Goal: Transaction & Acquisition: Purchase product/service

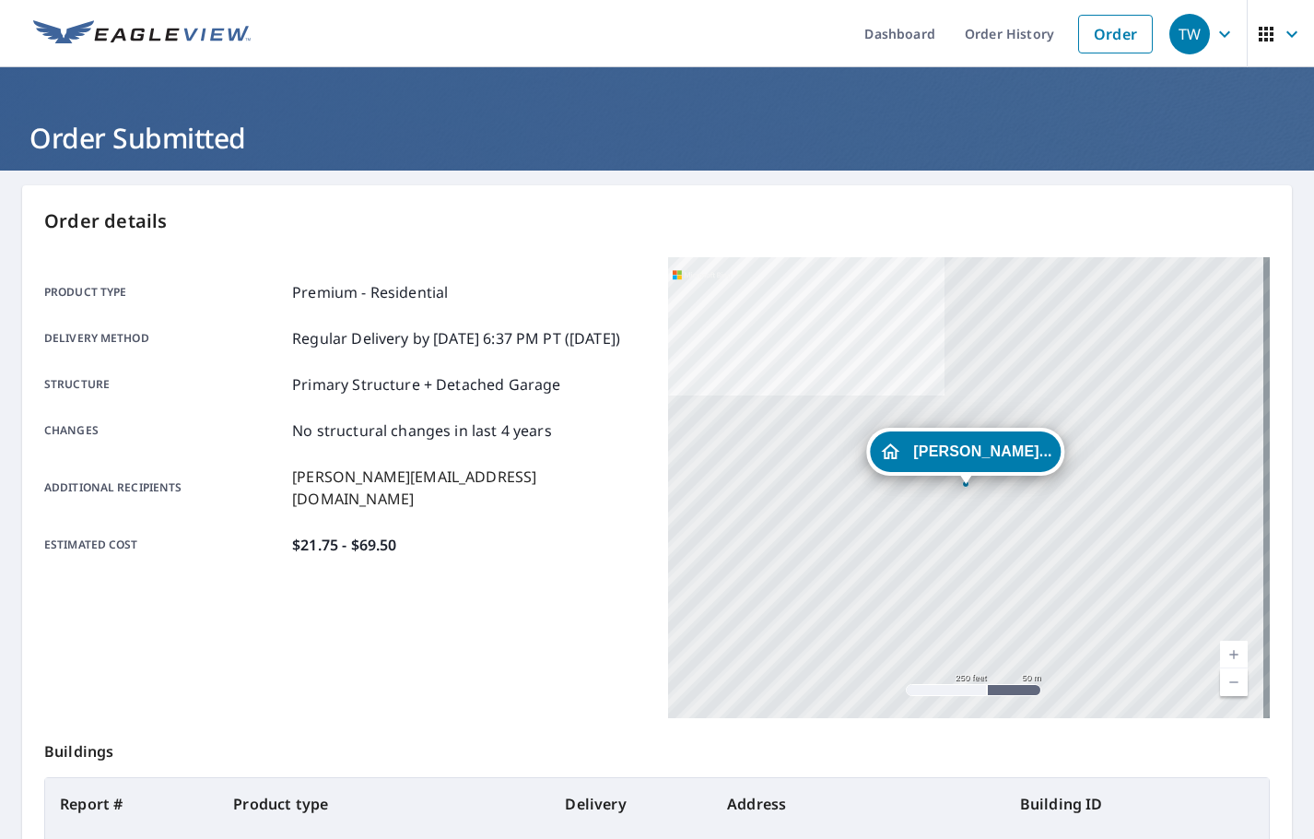
scroll to position [206, 0]
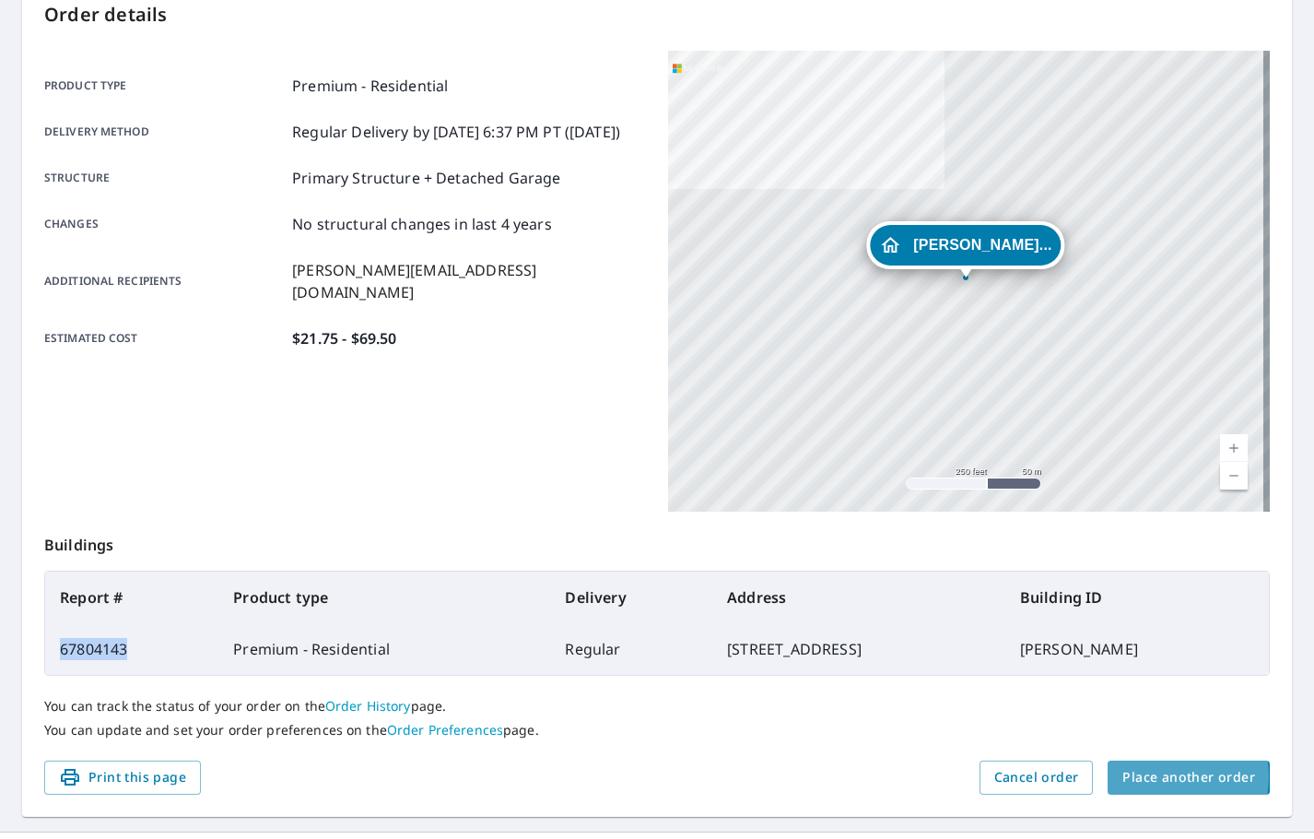
click at [1148, 776] on span "Place another order" at bounding box center [1189, 777] width 133 height 23
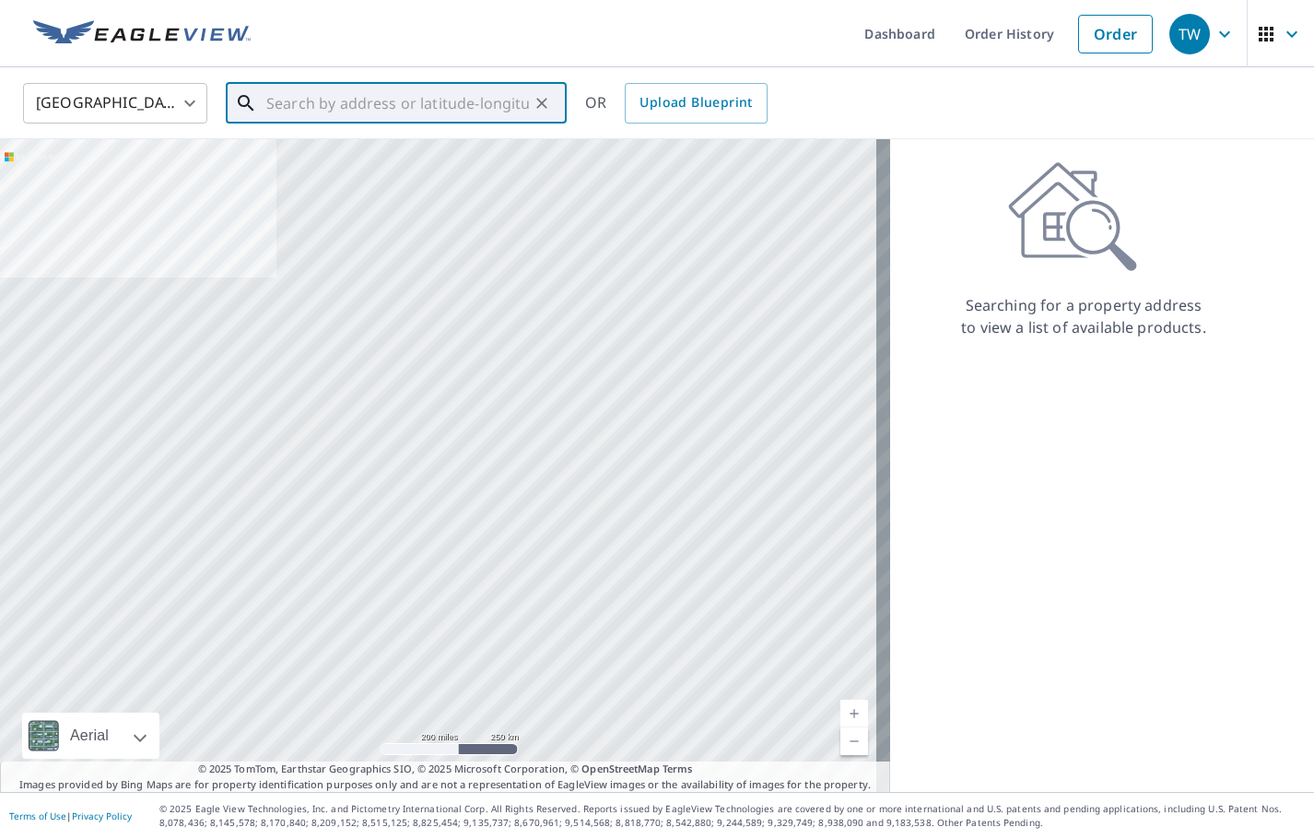
click at [344, 106] on input "text" at bounding box center [397, 103] width 263 height 52
paste input "[STREET_ADDRESS]"
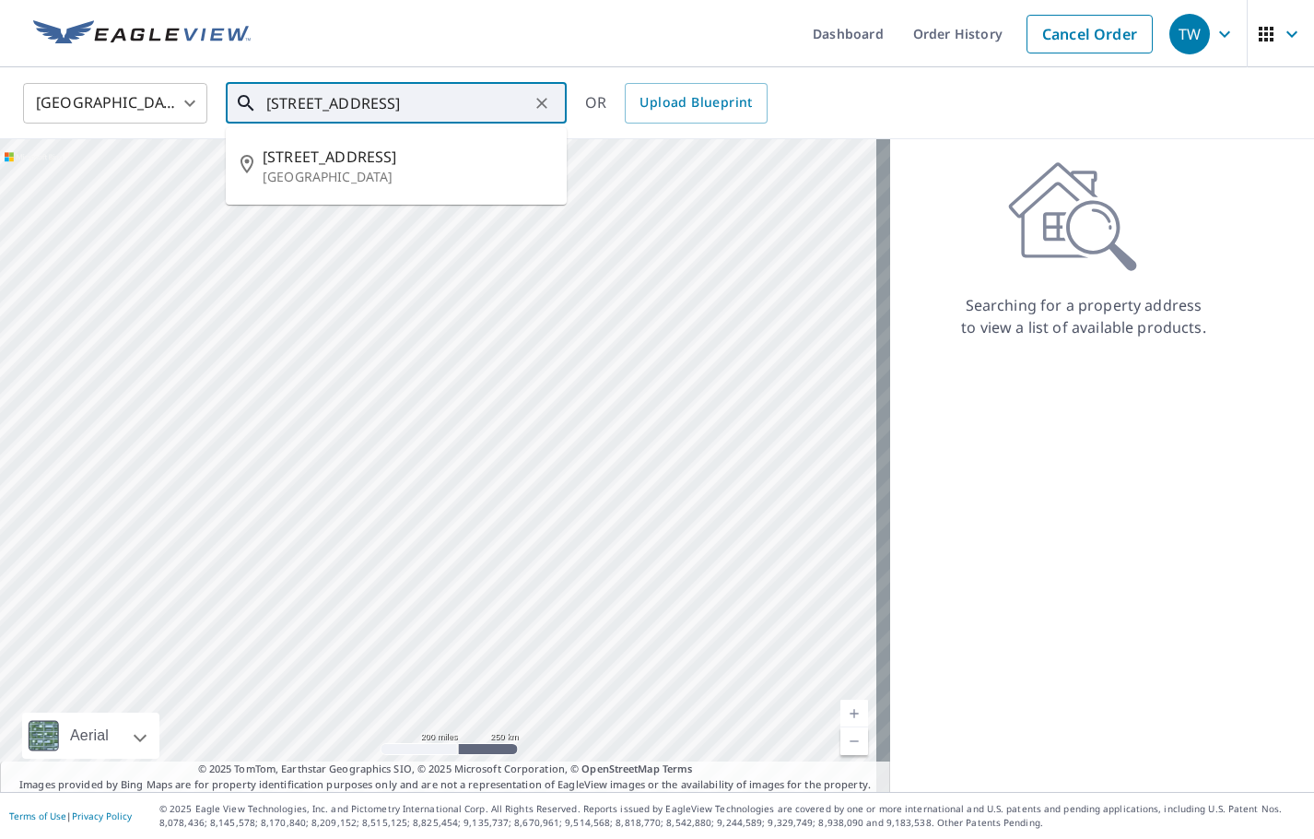
type input "[STREET_ADDRESS]"
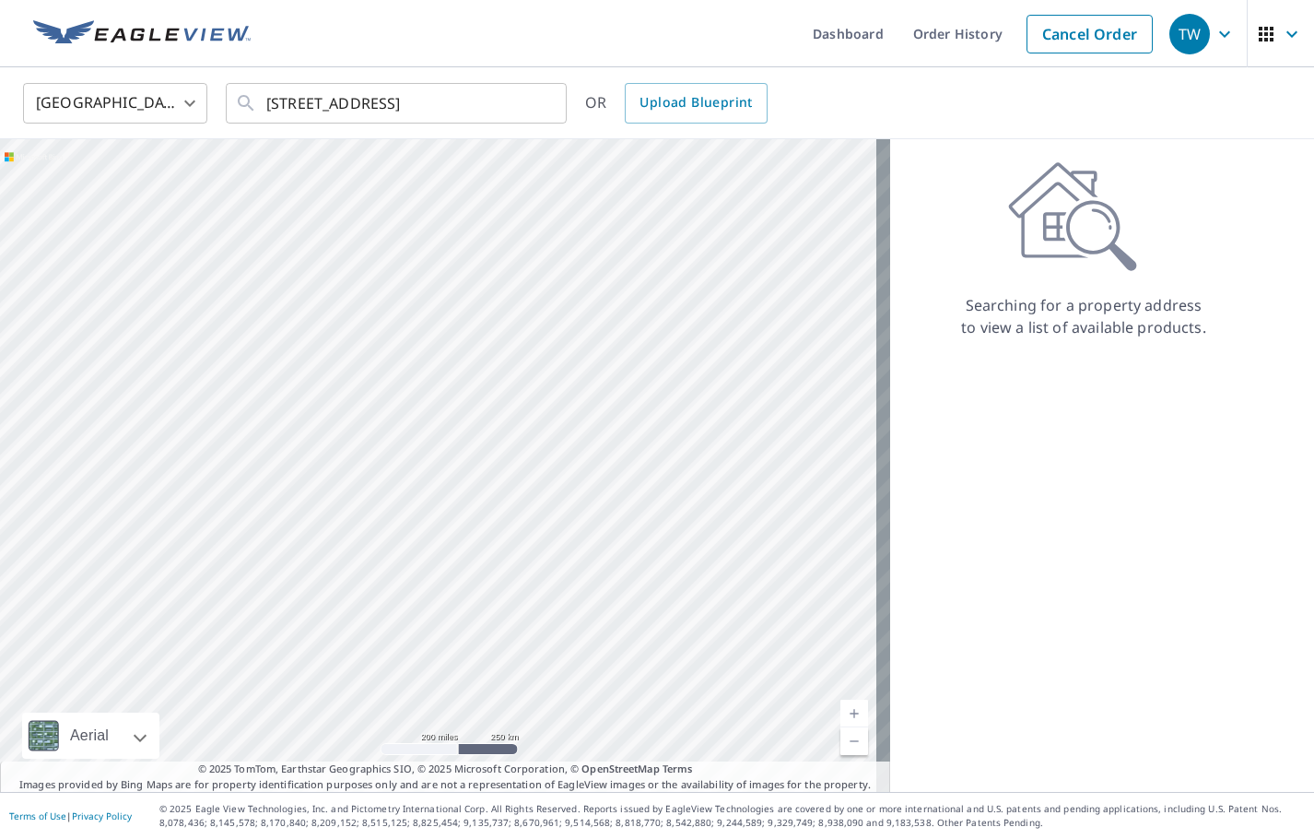
scroll to position [0, 0]
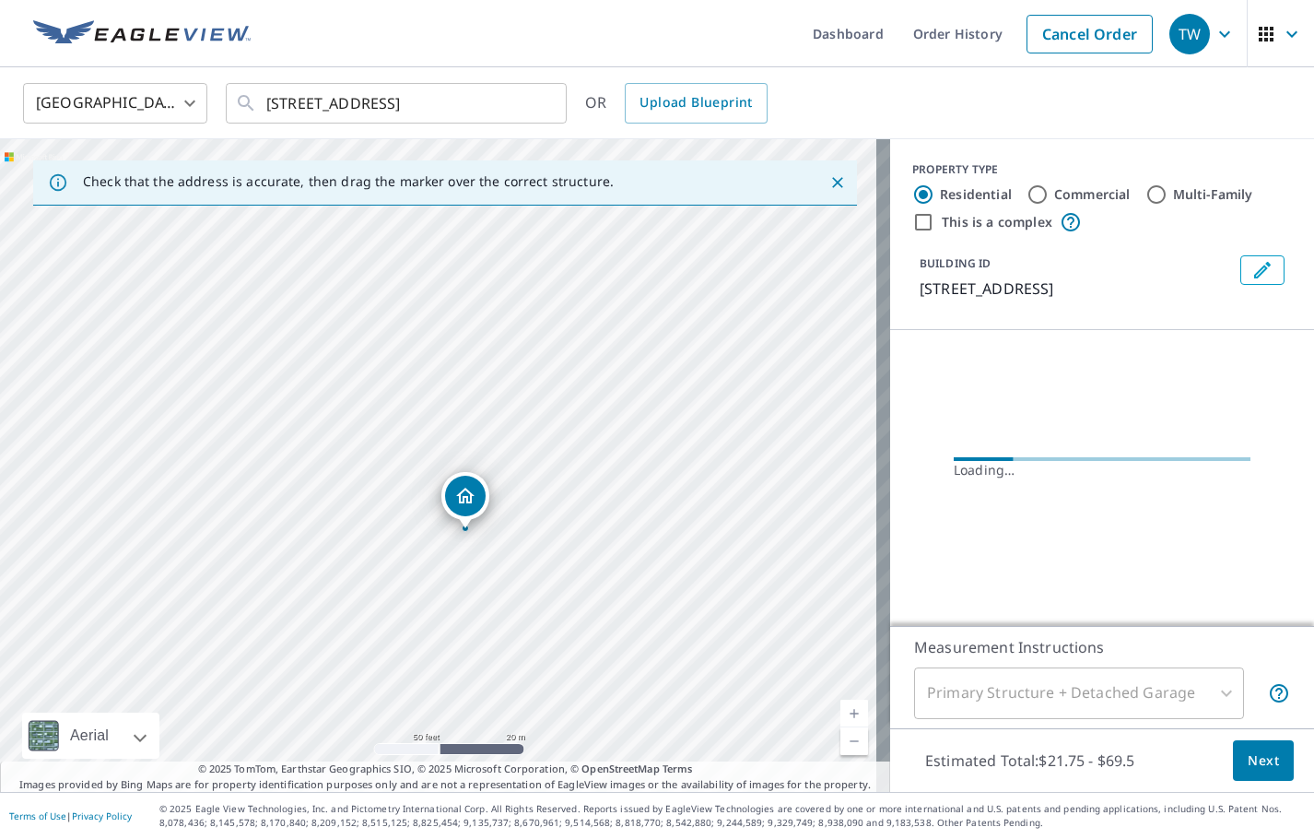
drag, startPoint x: 438, startPoint y: 477, endPoint x: 386, endPoint y: 355, distance: 132.2
click at [386, 355] on div "[STREET_ADDRESS][PERSON_NAME]" at bounding box center [445, 465] width 890 height 653
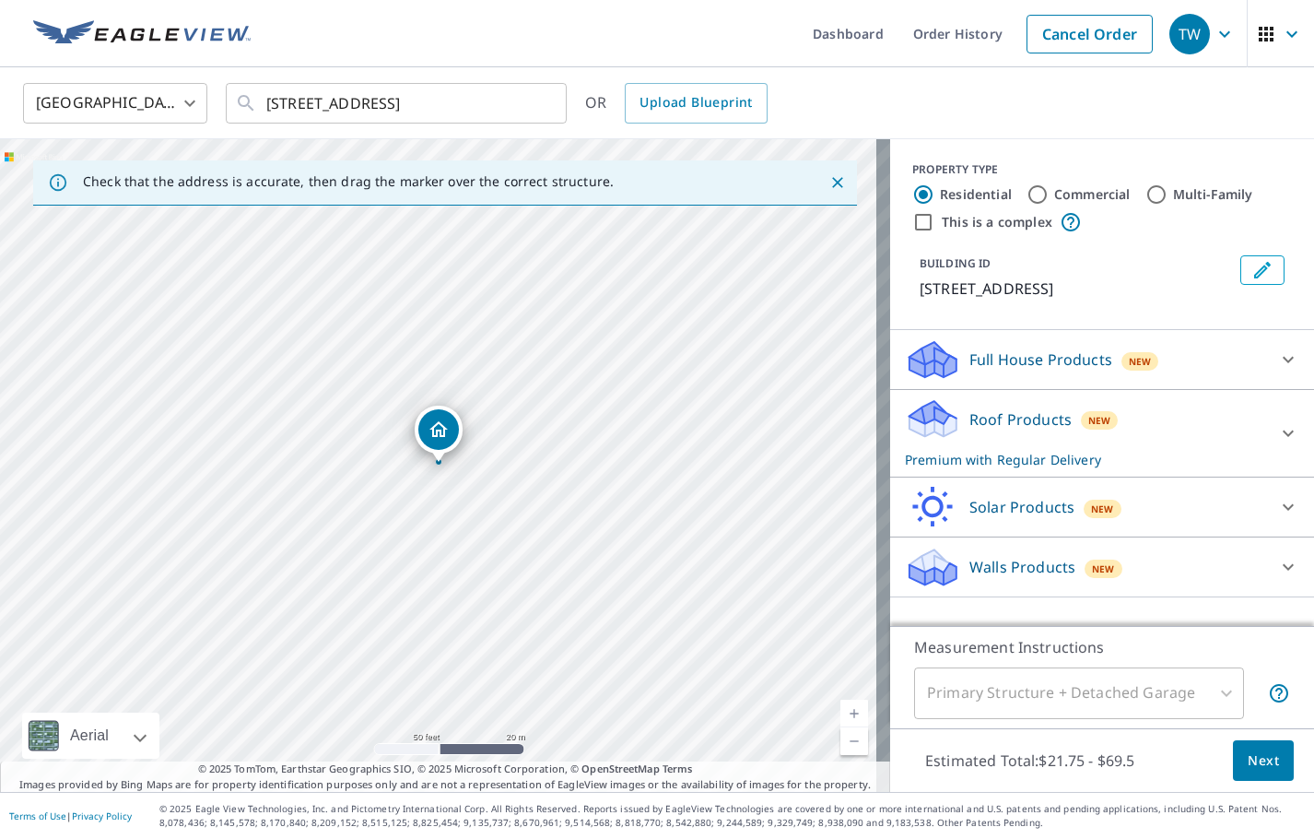
click at [1241, 272] on button "Edit building 1" at bounding box center [1263, 269] width 44 height 29
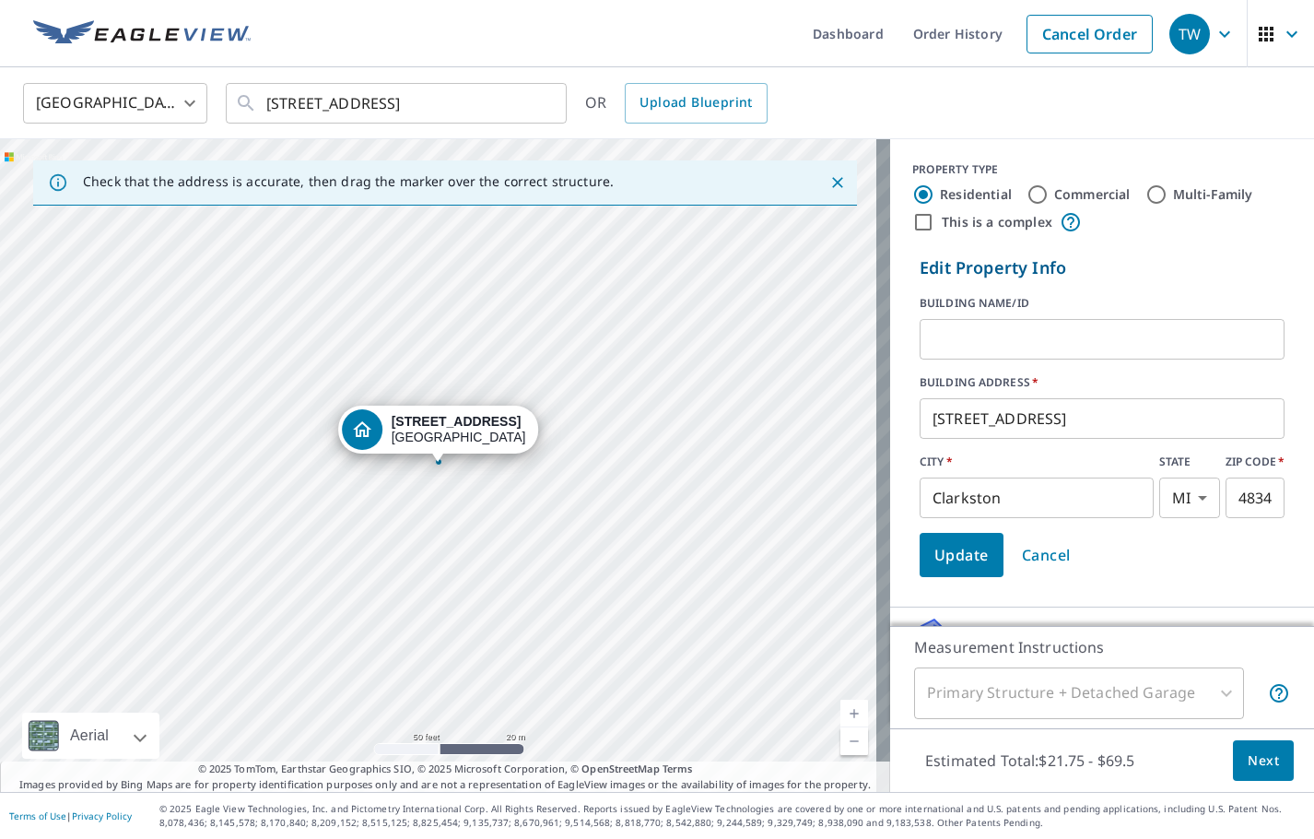
click at [1065, 335] on input "text" at bounding box center [1102, 339] width 365 height 52
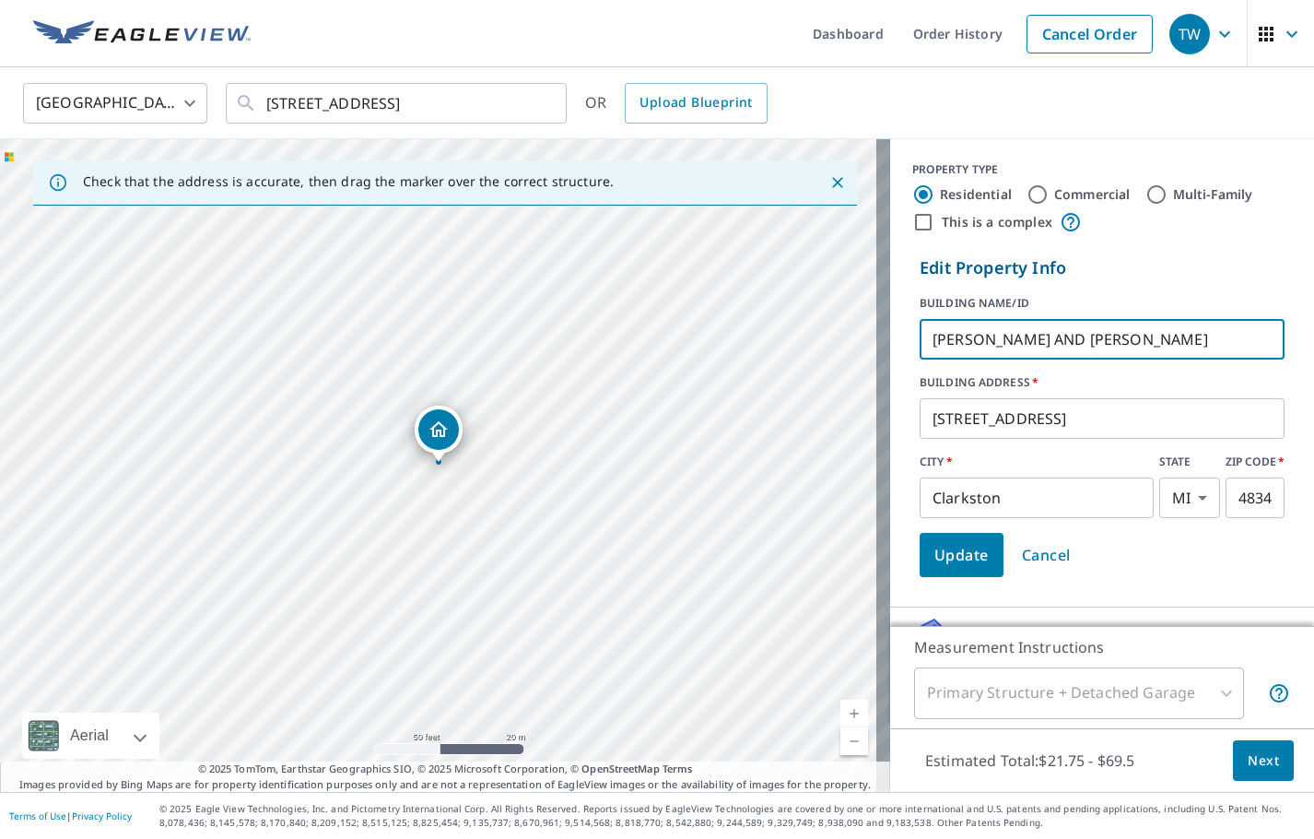
type input "[PERSON_NAME] AND [PERSON_NAME]"
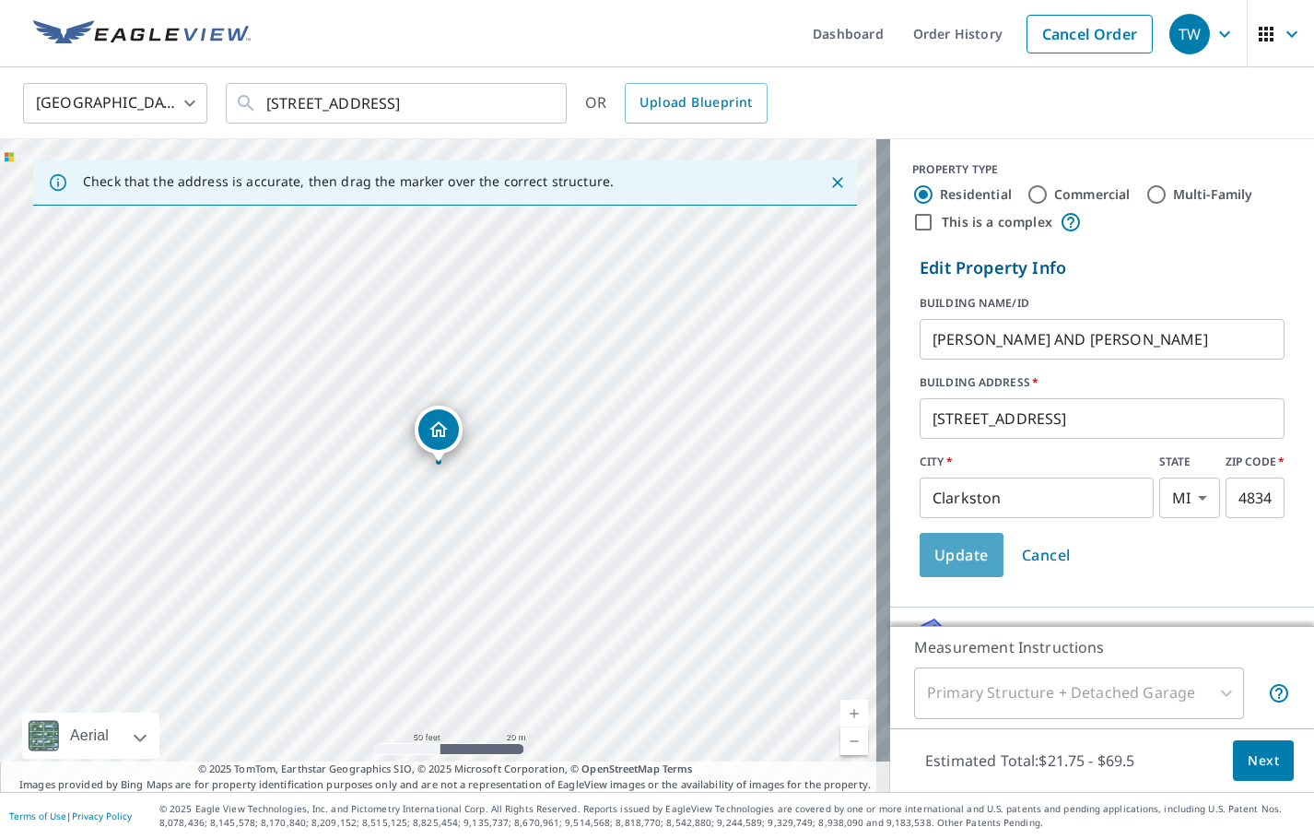
click at [964, 562] on span "Update" at bounding box center [962, 555] width 54 height 26
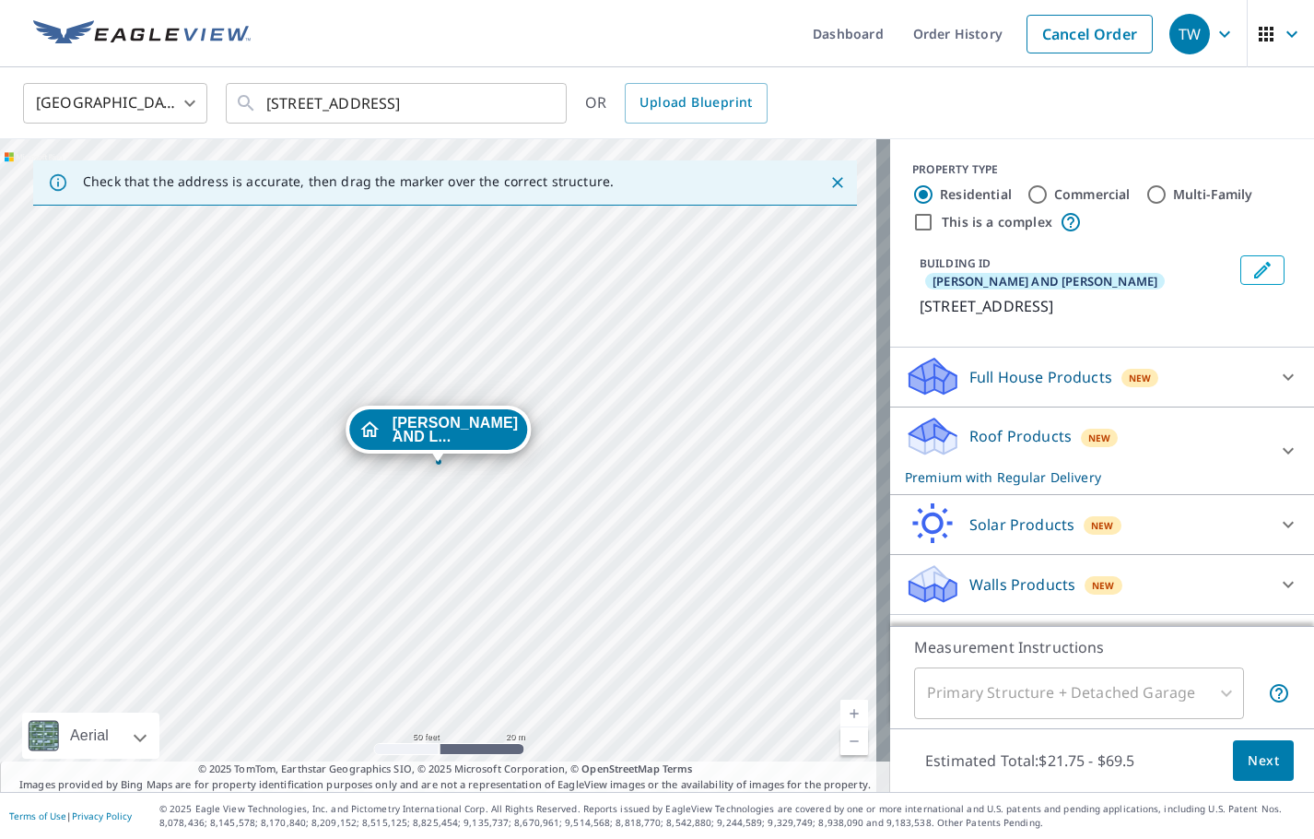
click at [1283, 447] on icon at bounding box center [1288, 450] width 11 height 6
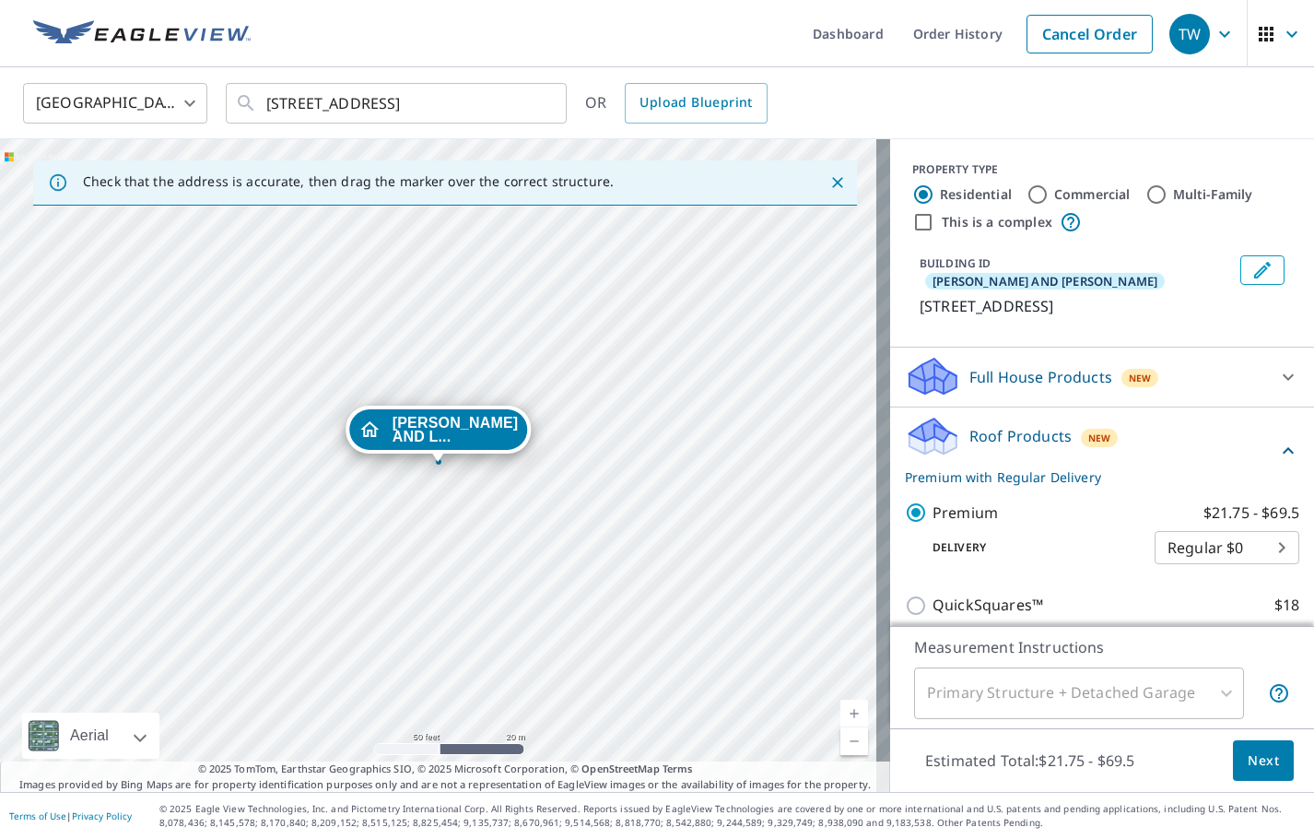
click at [1248, 763] on span "Next" at bounding box center [1263, 760] width 31 height 23
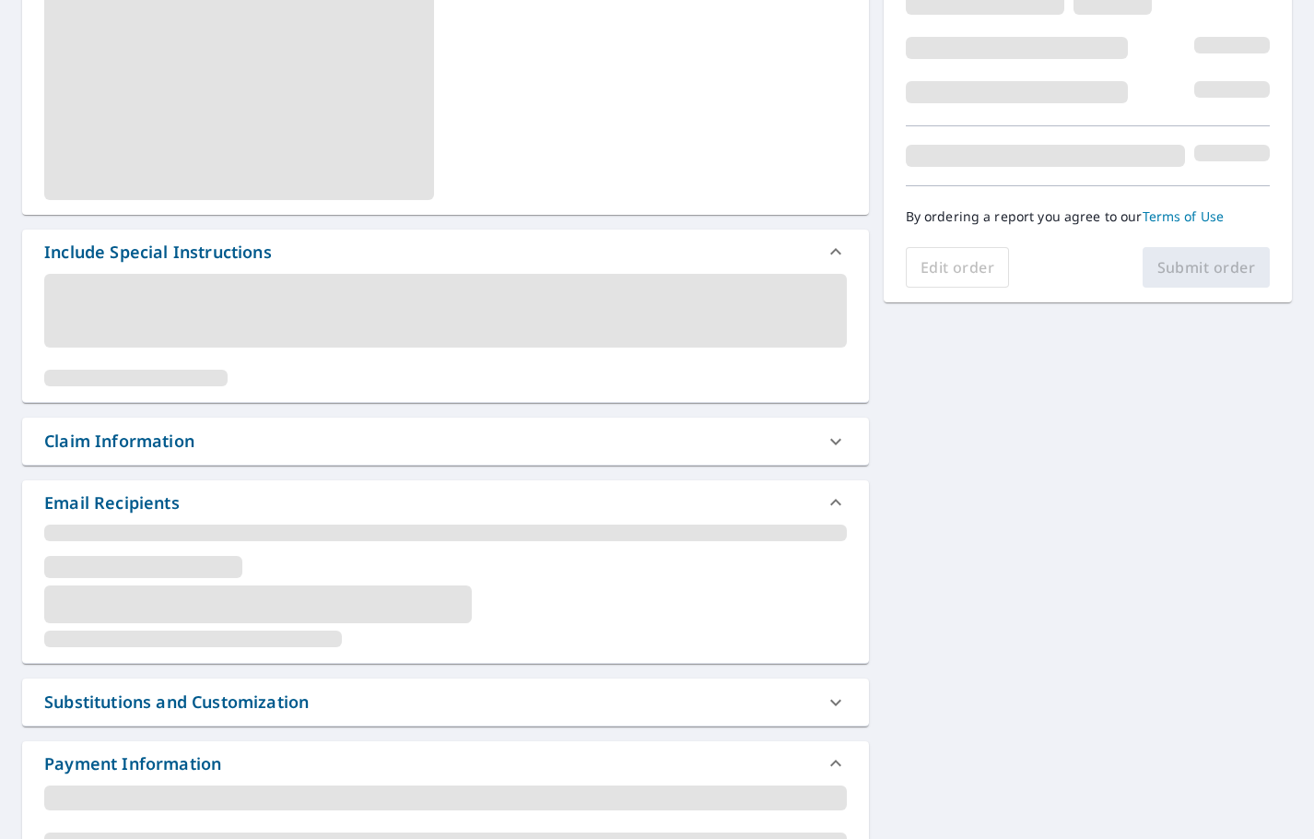
scroll to position [343, 0]
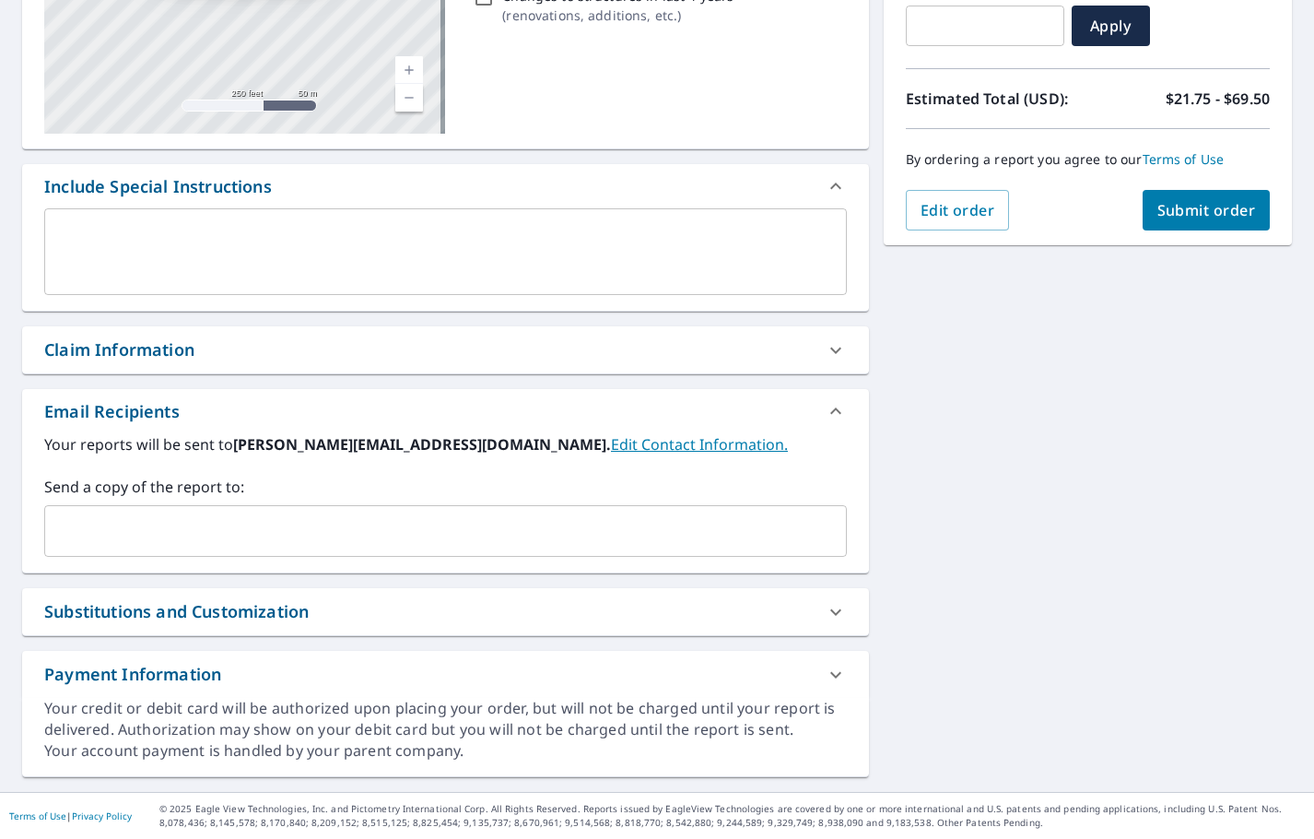
click at [128, 532] on input "text" at bounding box center [432, 530] width 759 height 35
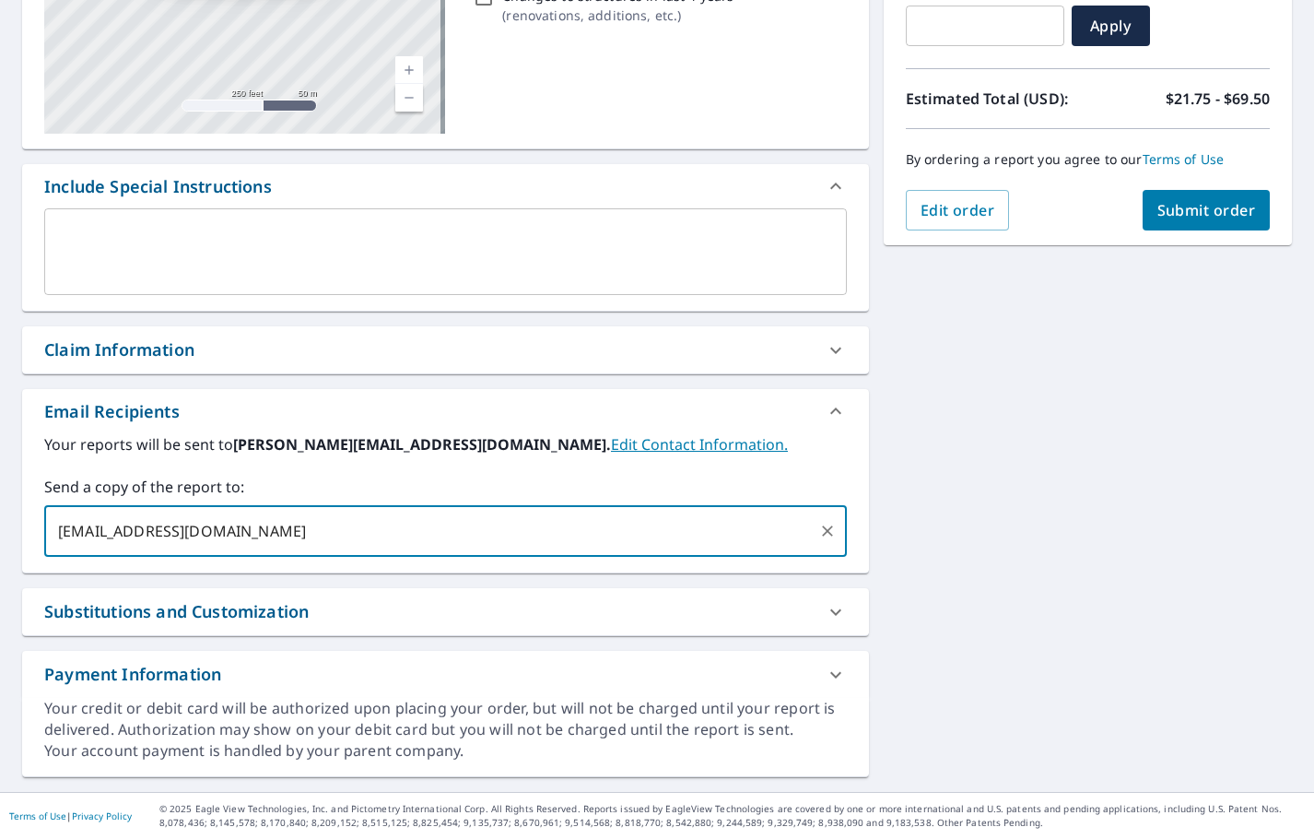
type input "[EMAIL_ADDRESS][DOMAIN_NAME]"
click at [1197, 224] on button "Submit order" at bounding box center [1207, 210] width 128 height 41
checkbox input "true"
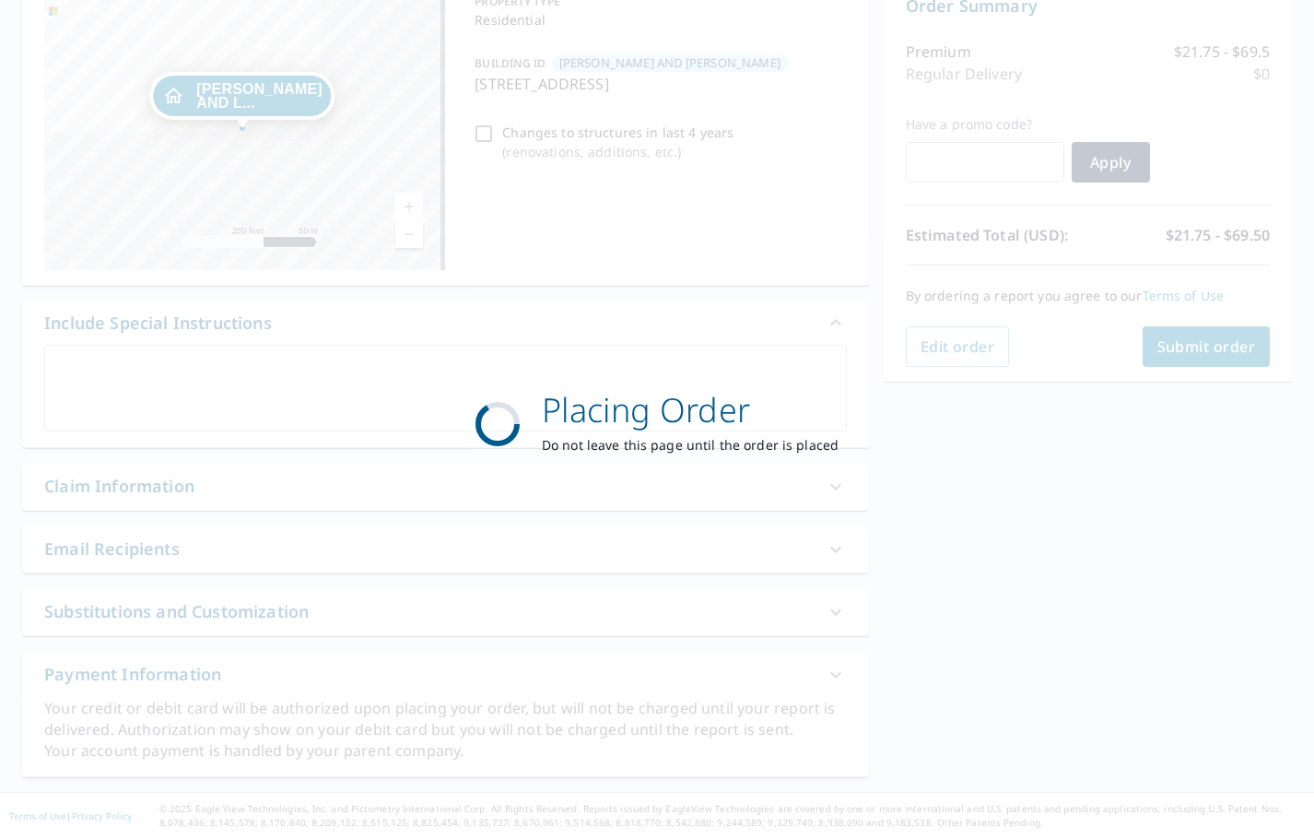
scroll to position [206, 0]
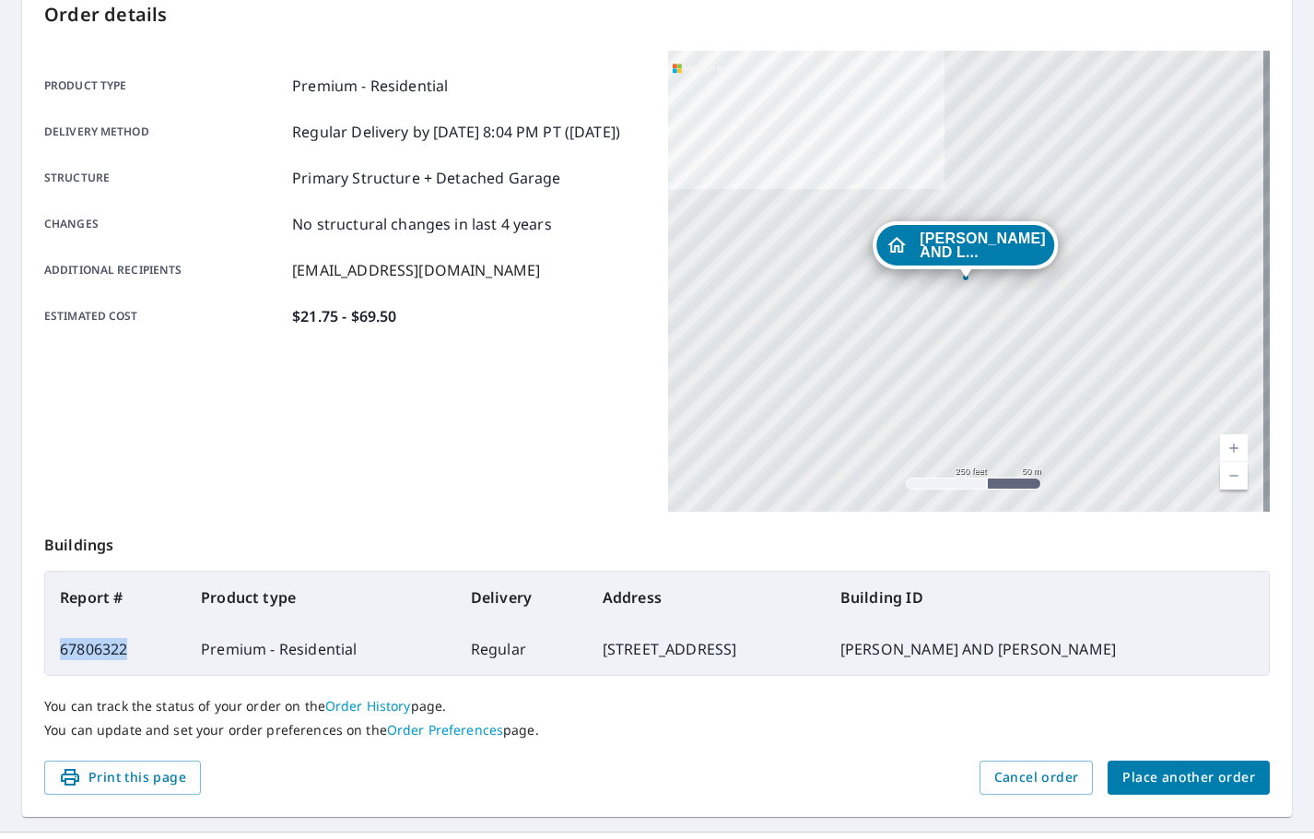
drag, startPoint x: 134, startPoint y: 653, endPoint x: 54, endPoint y: 645, distance: 79.7
click at [54, 645] on td "67806322" at bounding box center [115, 649] width 141 height 52
copy td "67806322"
